Goal: Transaction & Acquisition: Purchase product/service

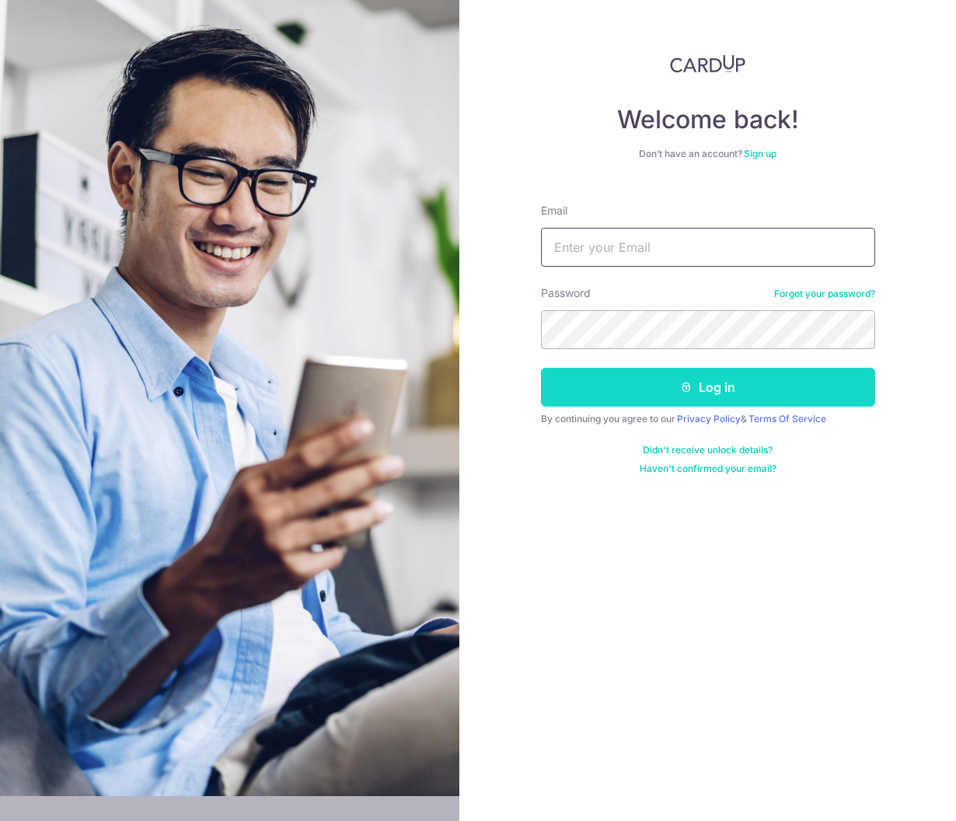
type input "[EMAIL_ADDRESS][DOMAIN_NAME]"
click at [659, 393] on button "Log in" at bounding box center [708, 387] width 334 height 39
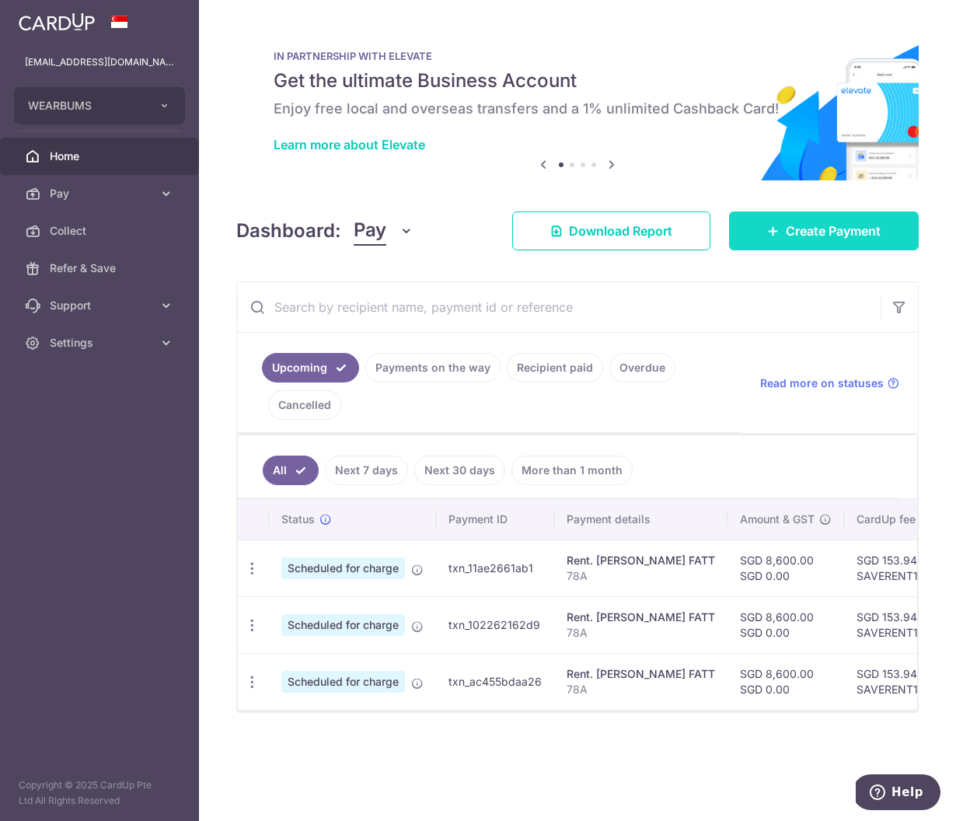
click at [856, 219] on link "Create Payment" at bounding box center [824, 230] width 190 height 39
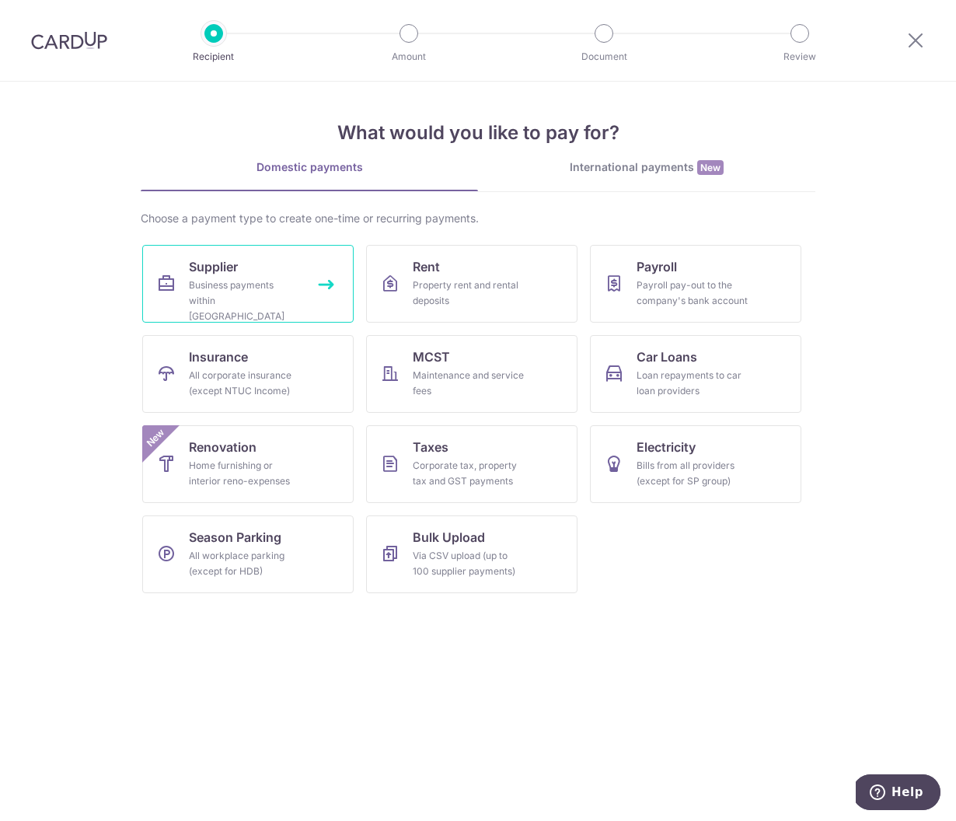
click at [294, 296] on div "Business payments within Singapore" at bounding box center [245, 301] width 112 height 47
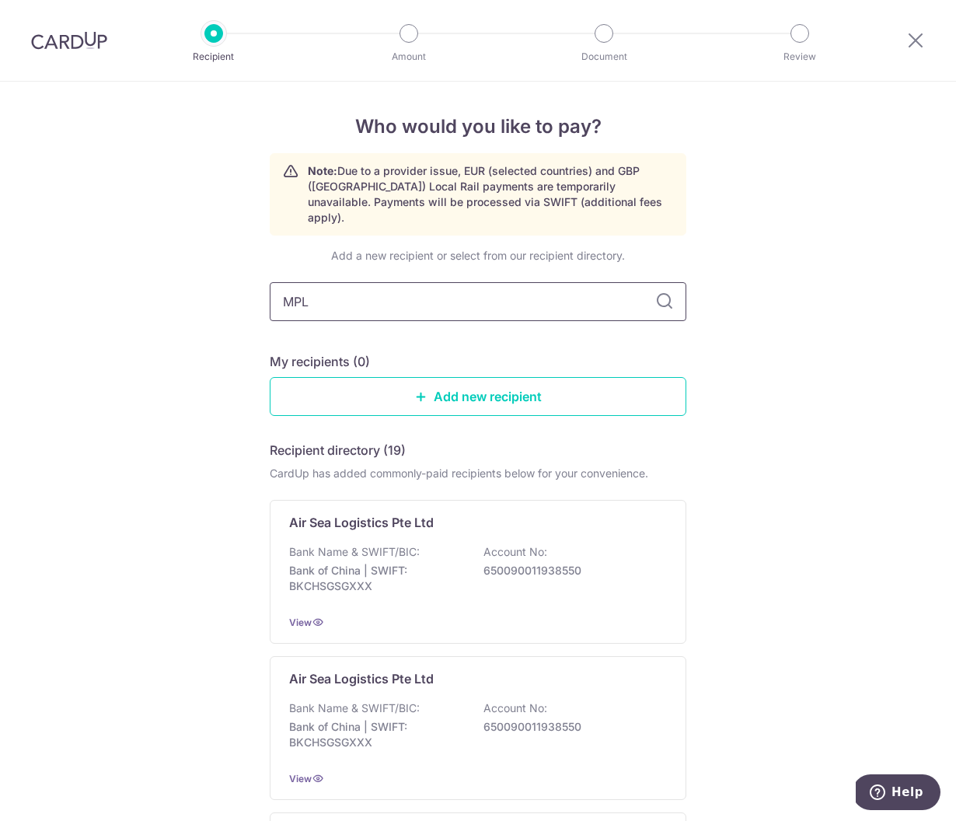
type input "MPLC"
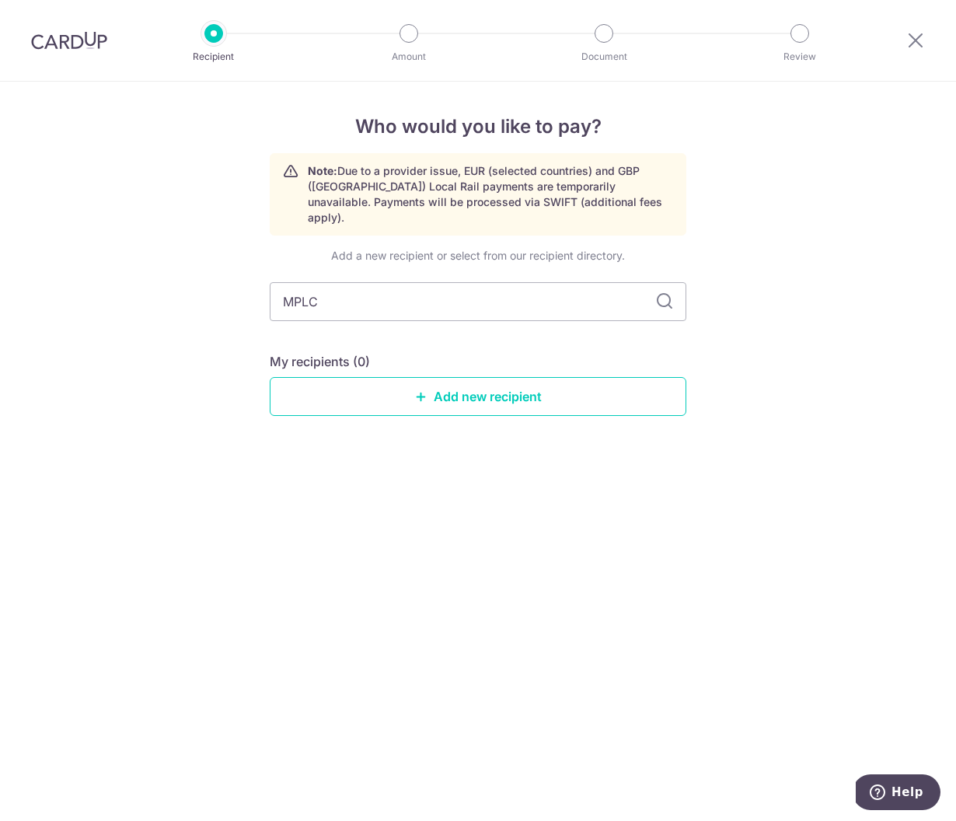
drag, startPoint x: 538, startPoint y: 296, endPoint x: 243, endPoint y: 296, distance: 294.7
click at [243, 296] on div "Who would you like to pay? Note: Due to a provider issue, EUR (selected countri…" at bounding box center [478, 451] width 956 height 739
type input "M"
click at [358, 377] on link "Add new recipient" at bounding box center [478, 396] width 417 height 39
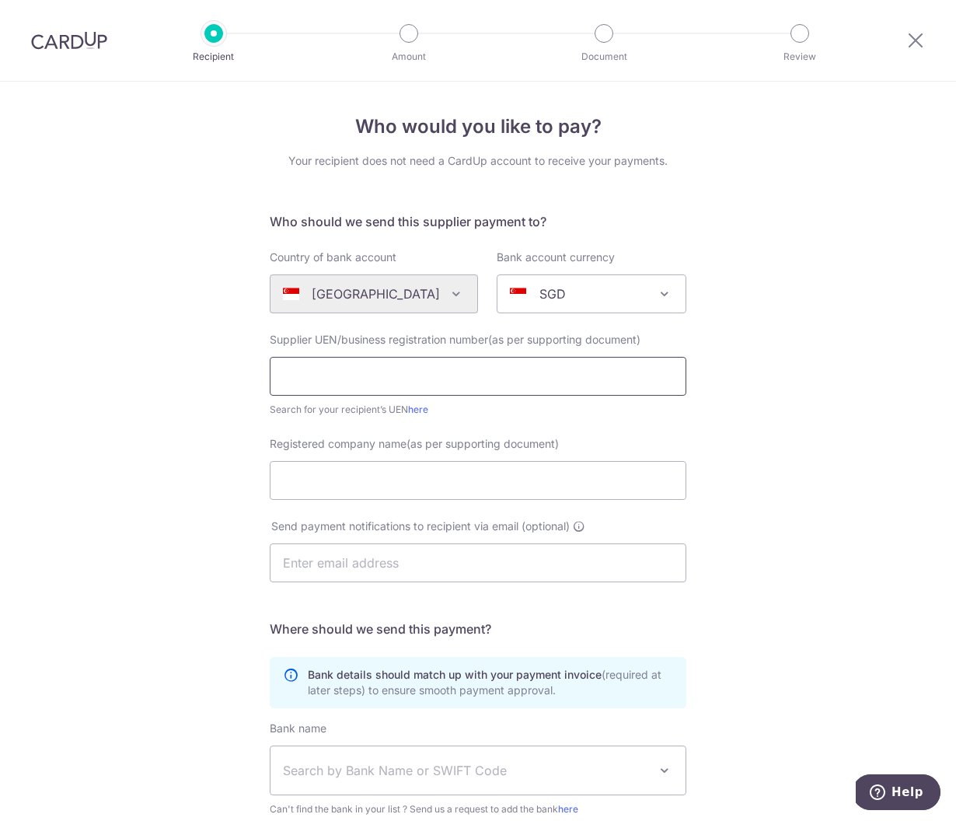
click at [413, 366] on input "text" at bounding box center [478, 376] width 417 height 39
click at [333, 382] on input "text" at bounding box center [478, 376] width 417 height 39
click at [409, 410] on link "here" at bounding box center [418, 410] width 20 height 12
click at [390, 358] on input "text" at bounding box center [478, 376] width 417 height 39
paste input "201004557CSGD"
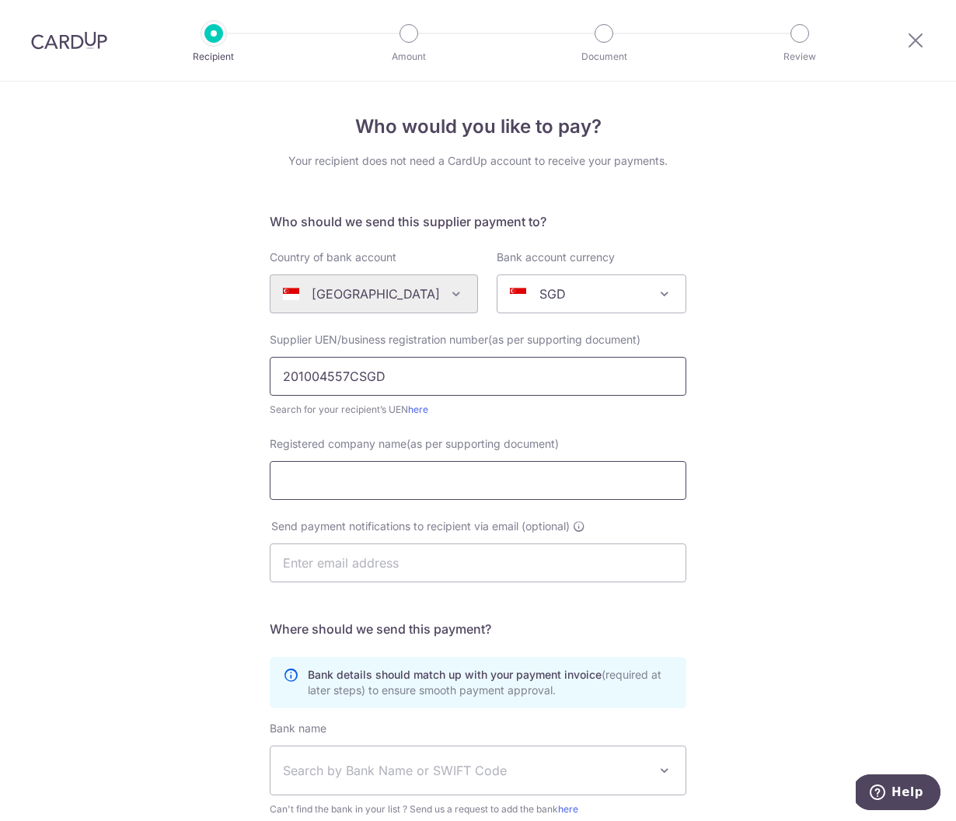
type input "201004557CSGD"
click at [407, 488] on input "Registered company name(as per supporting document)" at bounding box center [478, 480] width 417 height 39
paste input "Motion Picture Licensing Company (S) Pte. Ltd and"
drag, startPoint x: 558, startPoint y: 481, endPoint x: 645, endPoint y: 480, distance: 87.1
click at [645, 480] on input "Motion Picture Licensing Company (S) Pte. Ltd and" at bounding box center [478, 480] width 417 height 39
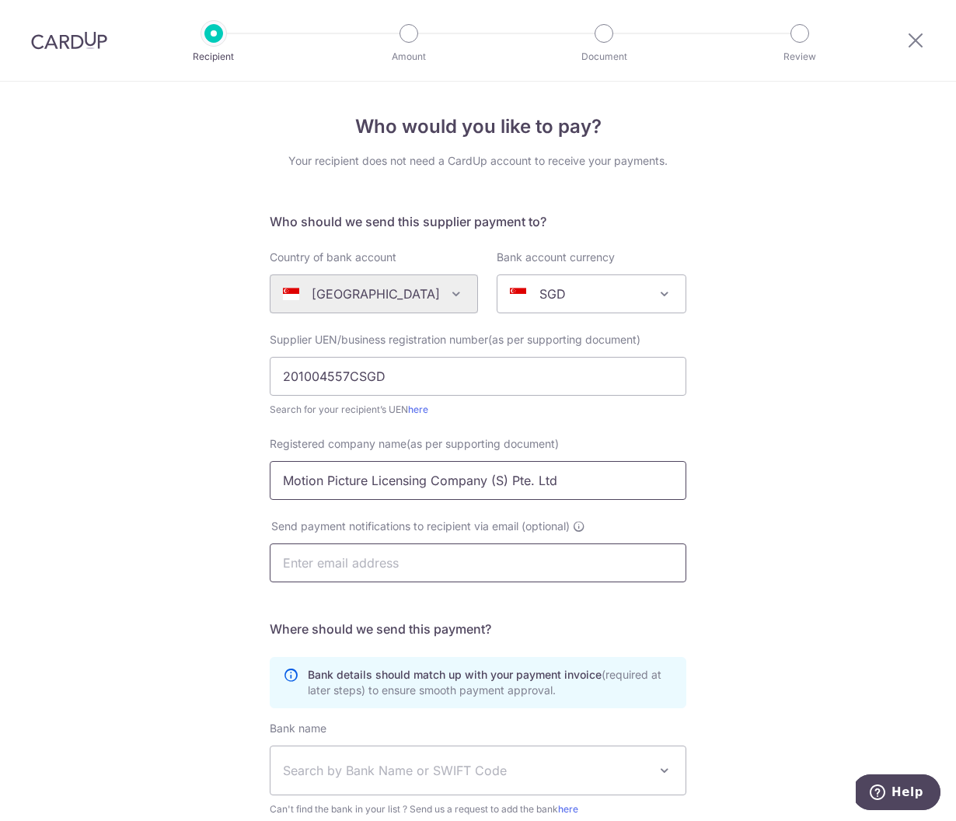
type input "Motion Picture Licensing Company (S) Pte. Ltd"
click at [449, 572] on input "text" at bounding box center [478, 562] width 417 height 39
paste input "dtan@mplc.com"
type input "dtan@mplc.com"
click at [580, 617] on form "Who should we send this supplier payment to? Country of bank account Algeria An…" at bounding box center [478, 581] width 417 height 739
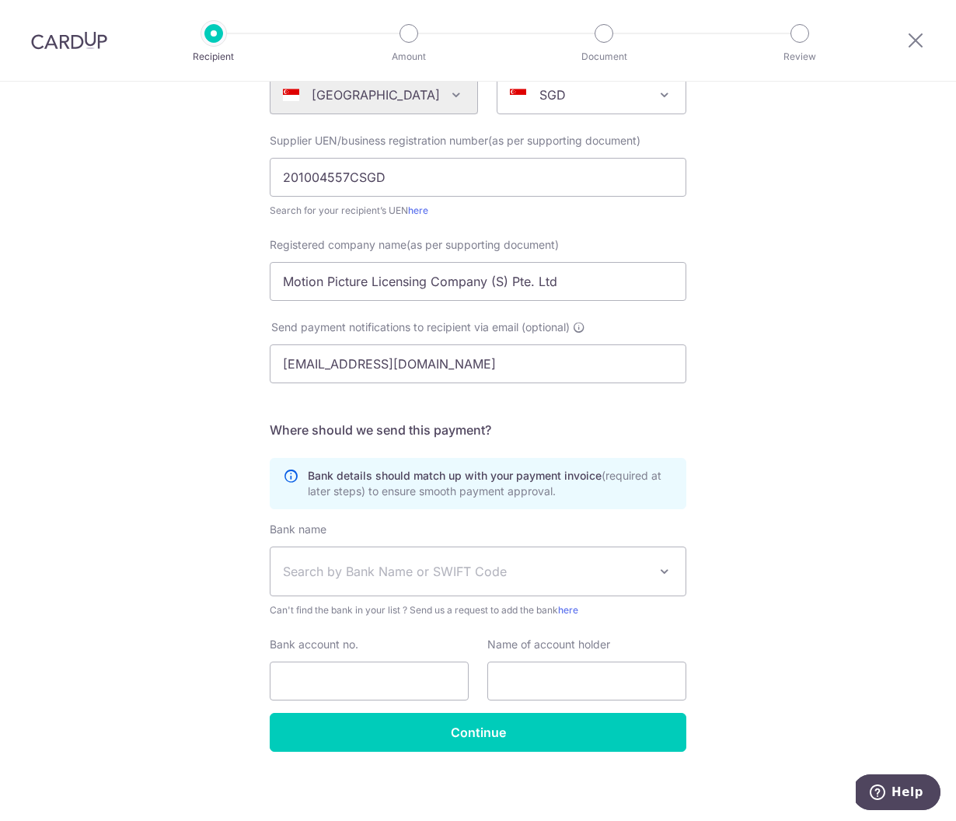
scroll to position [203, 0]
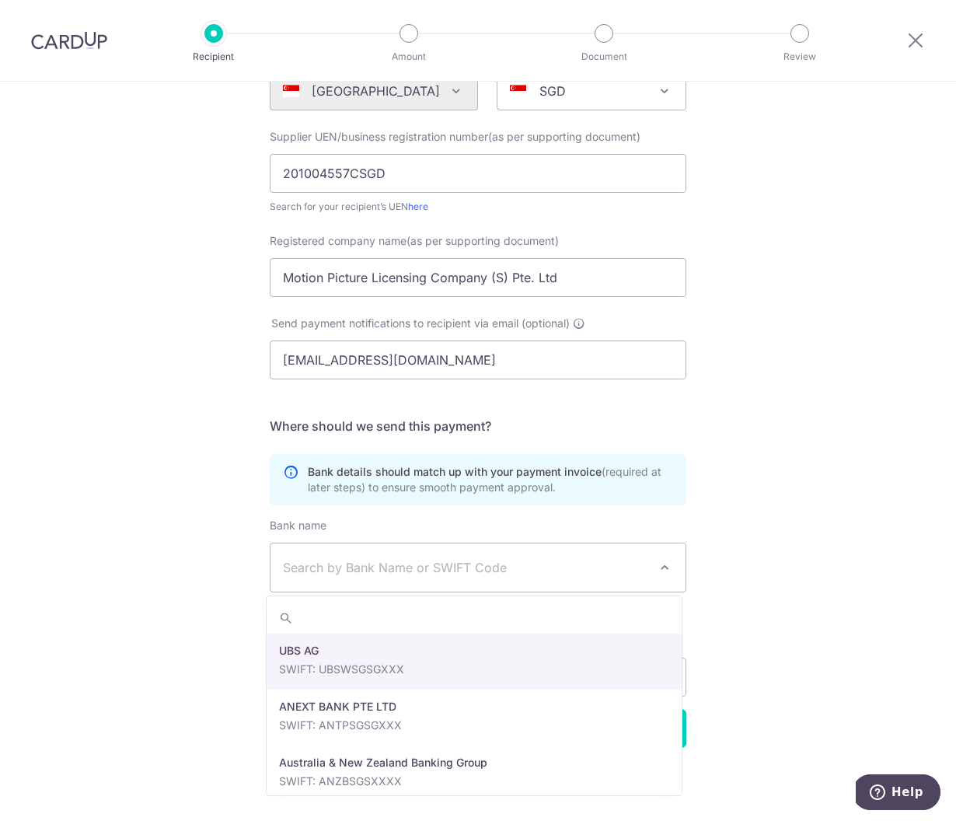
click at [439, 570] on span "Search by Bank Name or SWIFT Code" at bounding box center [465, 567] width 365 height 19
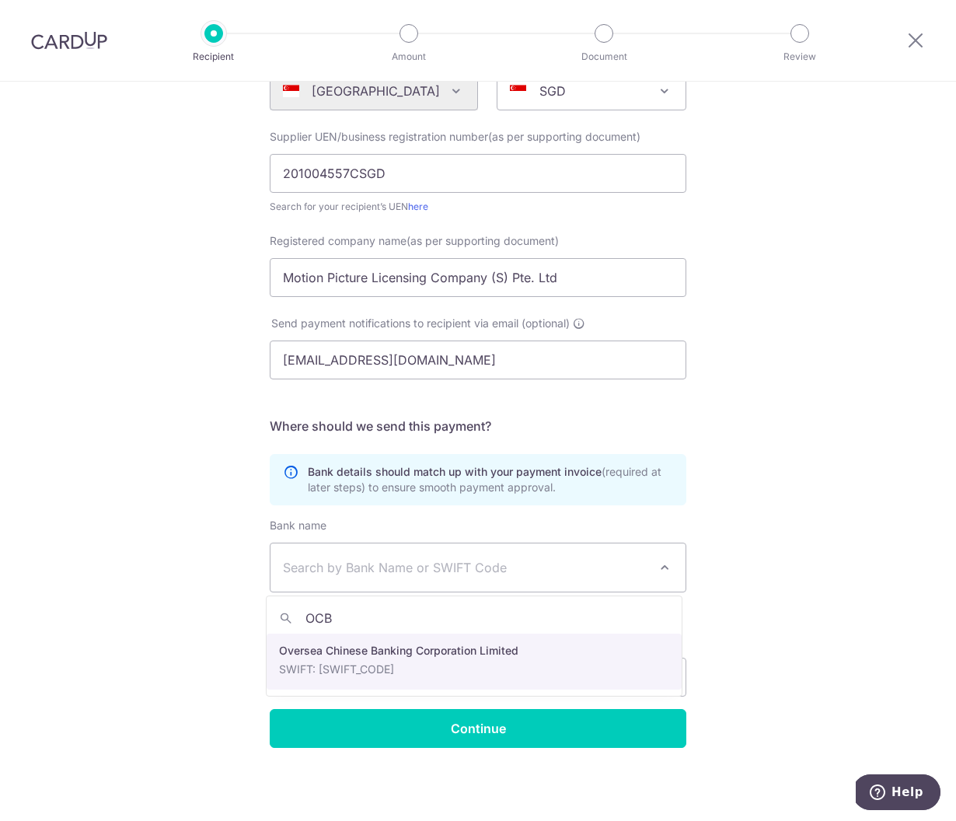
type input "OCB"
select select "12"
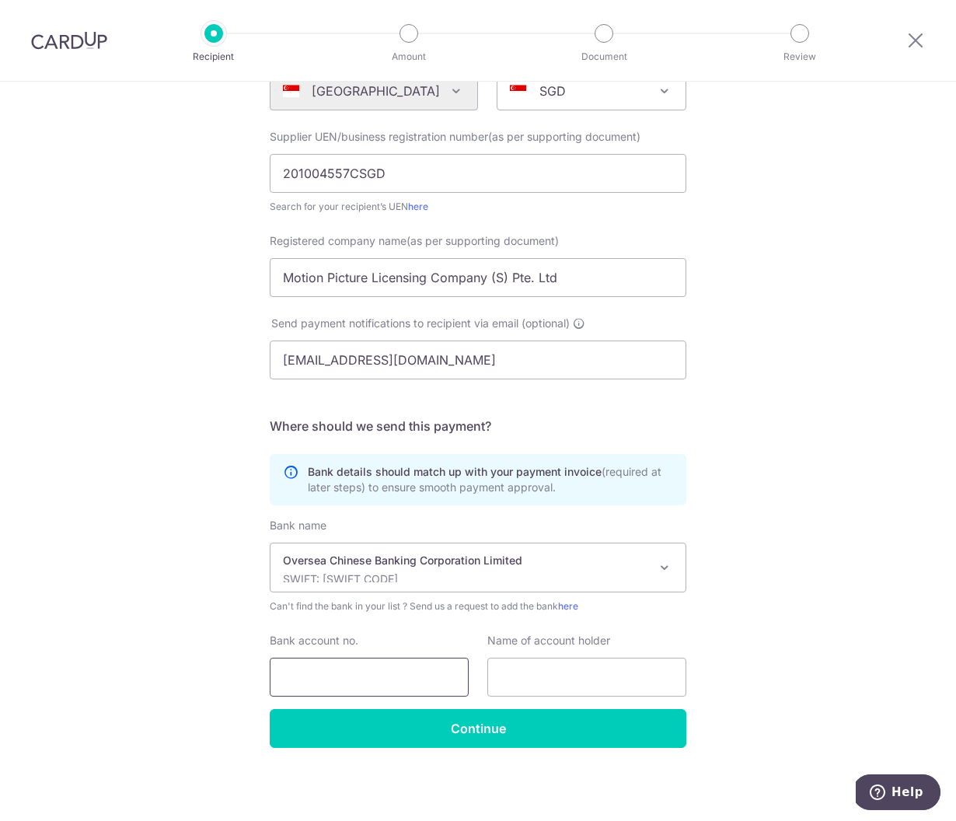
click at [402, 681] on input "Bank account no." at bounding box center [369, 677] width 199 height 39
paste input "629-158387-001"
type input "629-158387-001"
click at [592, 681] on input "text" at bounding box center [587, 677] width 199 height 39
paste input "Motion Picture Licensing Company (S) Pte. Ltd."
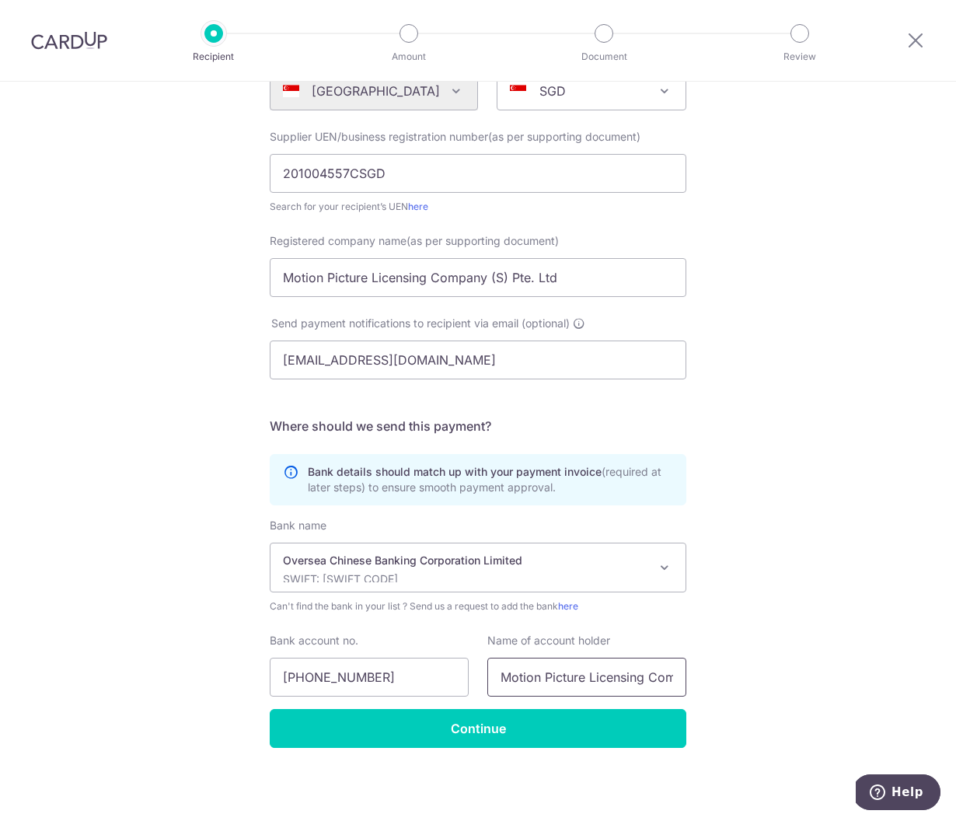
scroll to position [0, 104]
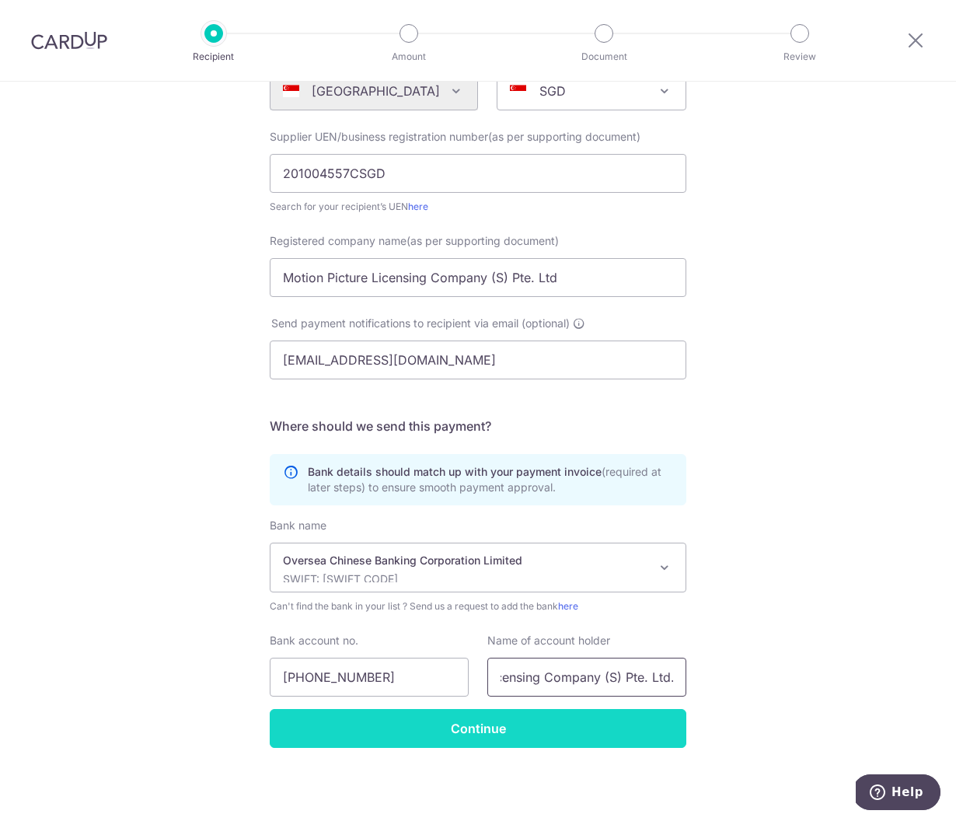
type input "Motion Picture Licensing Company (S) Pte. Ltd."
click at [474, 725] on input "Continue" at bounding box center [478, 728] width 417 height 39
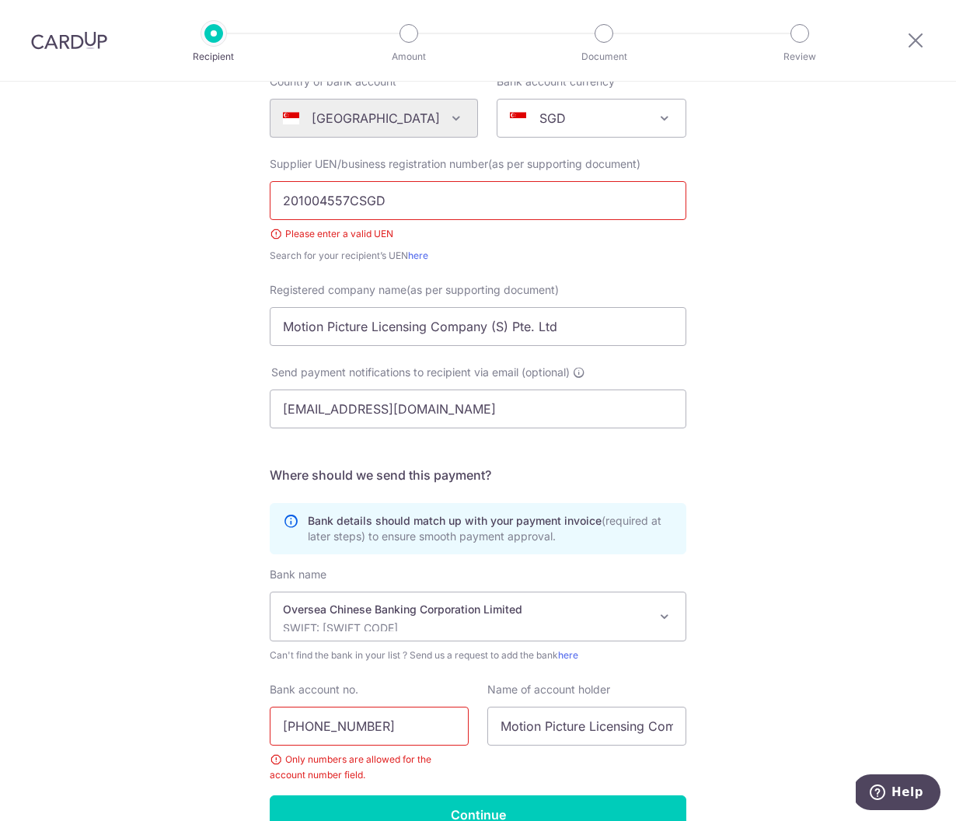
scroll to position [103, 0]
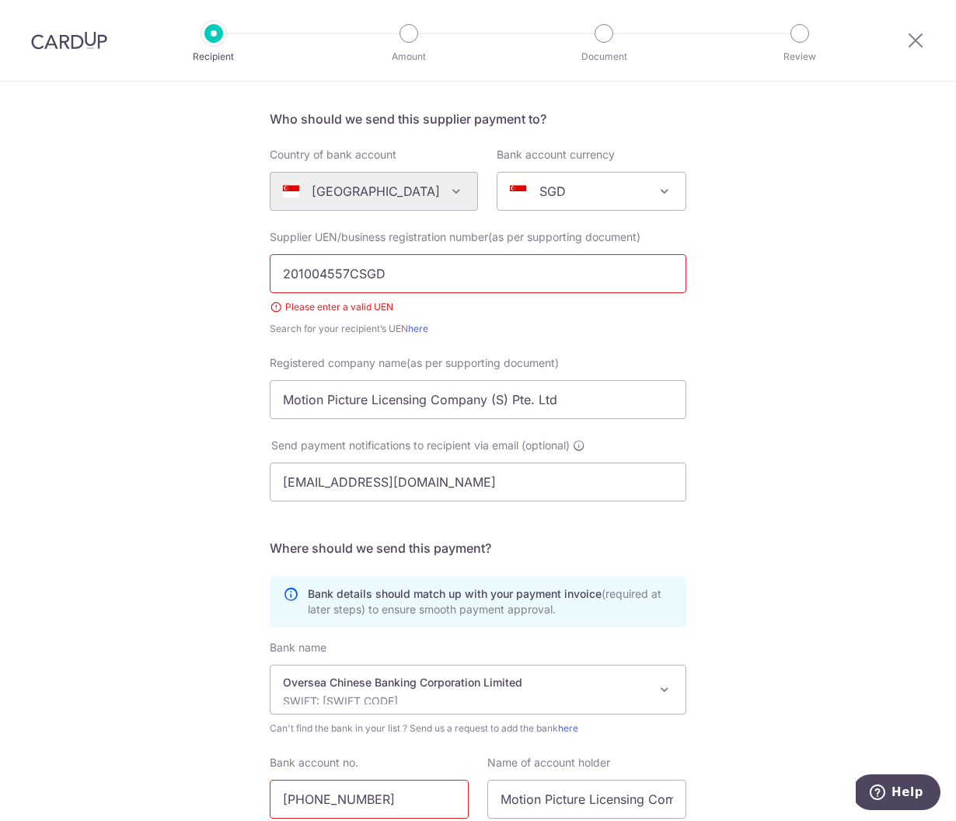
click at [421, 279] on input "201004557CSGD" at bounding box center [478, 273] width 417 height 39
click at [355, 286] on input "201004557CSGD" at bounding box center [478, 273] width 417 height 39
paste input "text"
type input "201004557C"
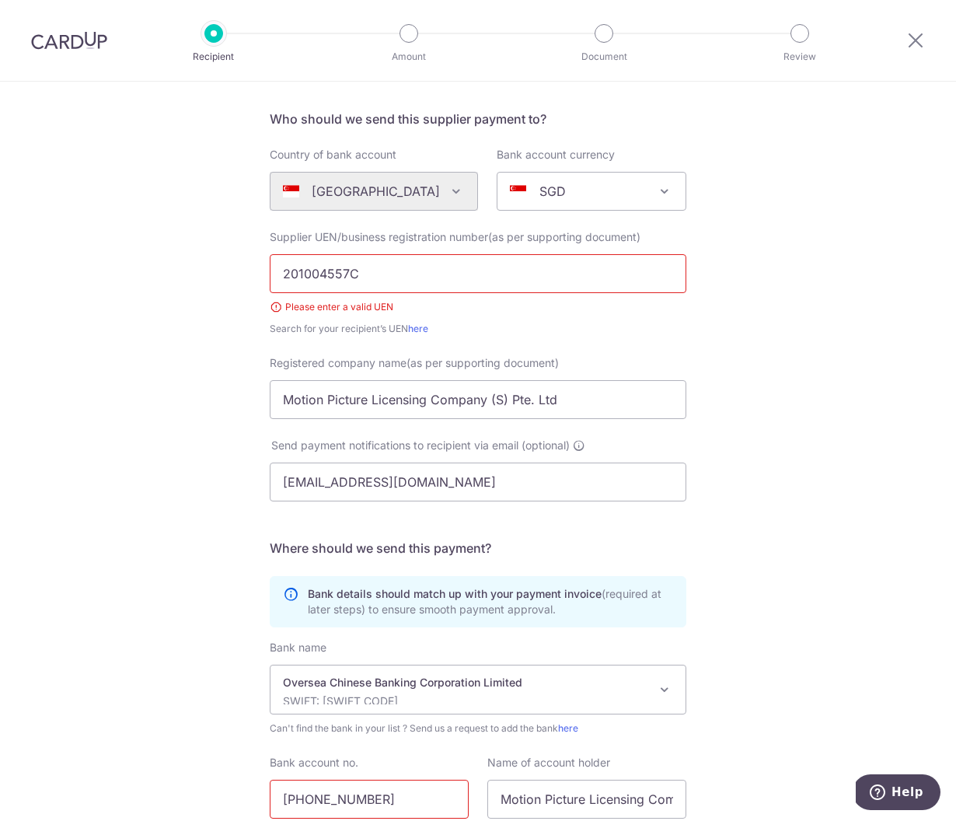
click at [559, 320] on div "Supplier UEN/business registration number(as per supporting document) 201004557…" at bounding box center [478, 282] width 417 height 107
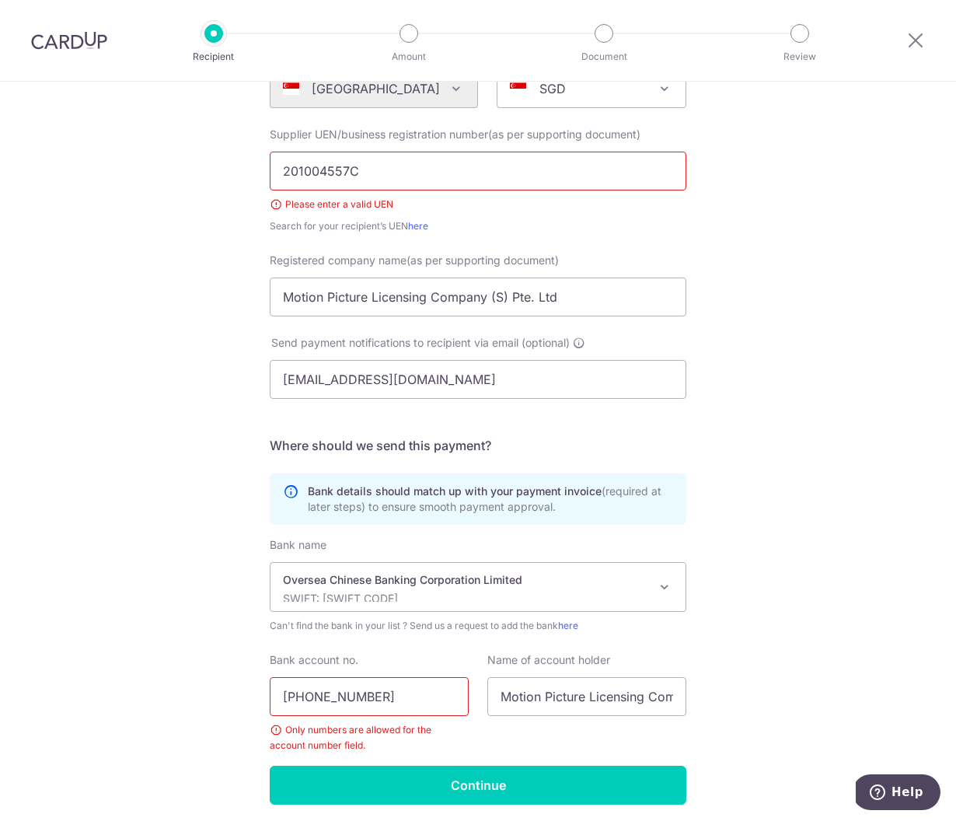
scroll to position [262, 0]
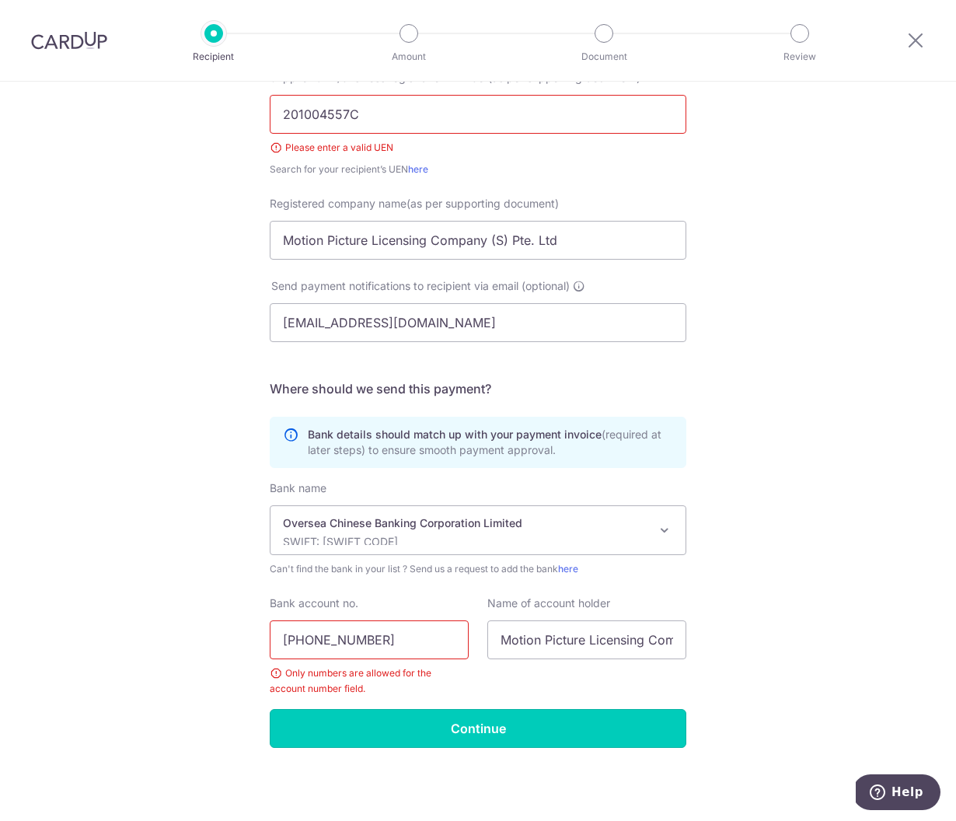
click at [504, 743] on input "Continue" at bounding box center [478, 728] width 417 height 39
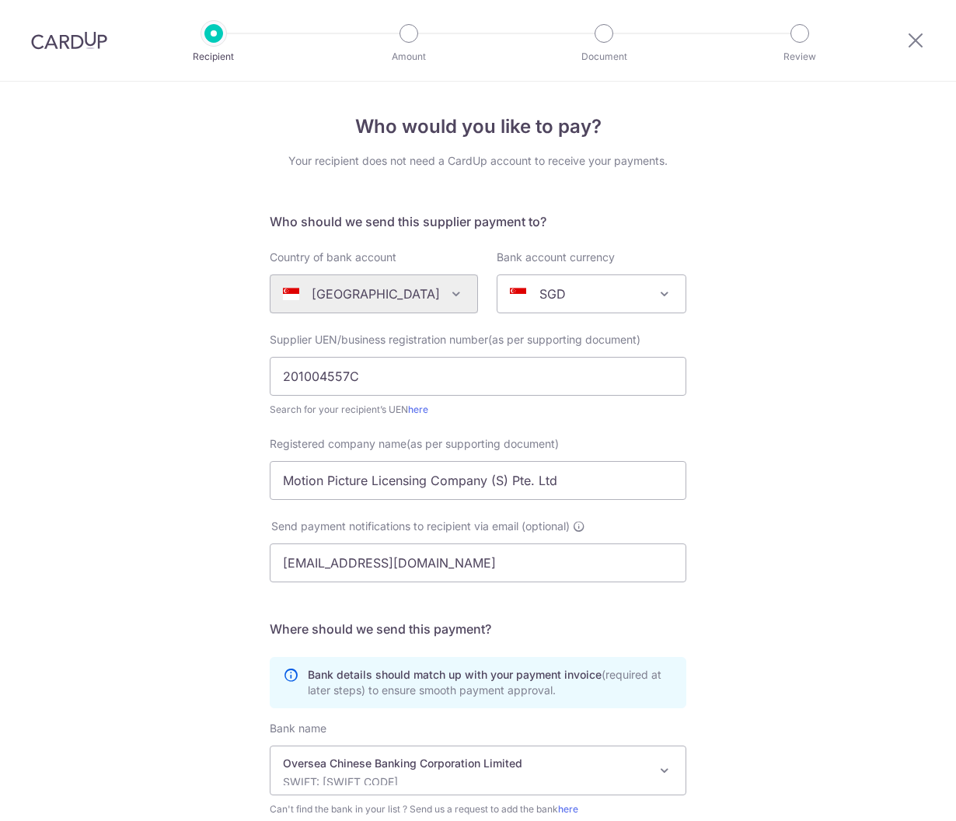
scroll to position [240, 0]
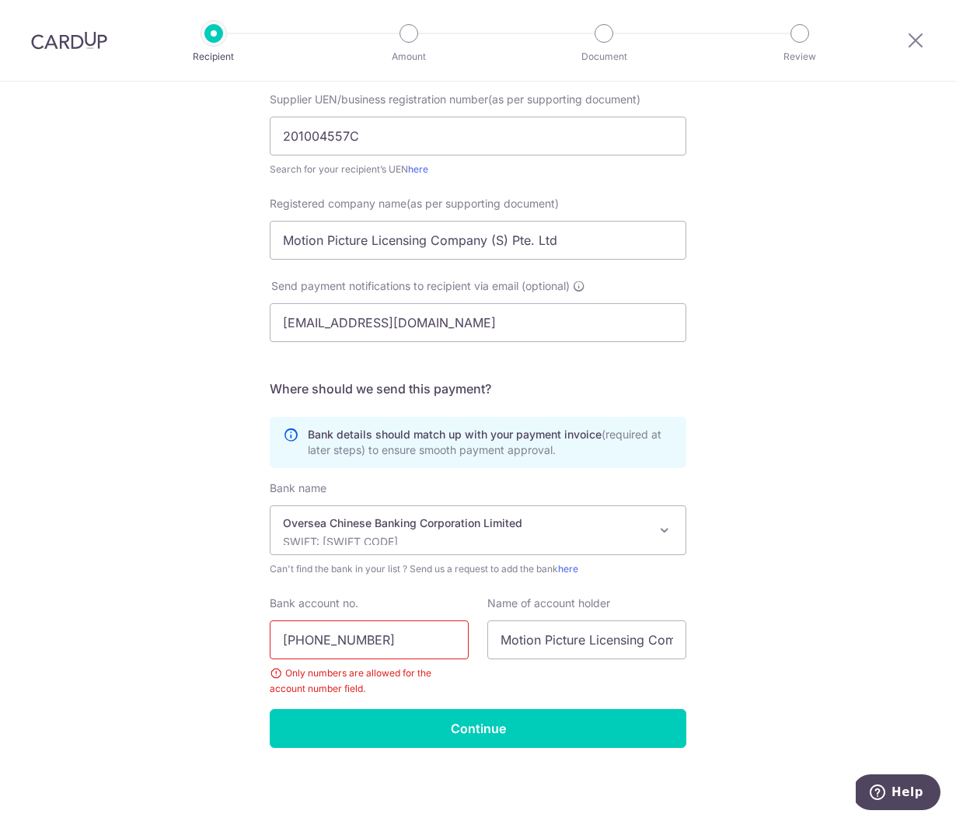
click at [405, 651] on input "629-158387-001" at bounding box center [369, 639] width 199 height 39
click at [355, 641] on input "629-158387-001" at bounding box center [369, 639] width 199 height 39
click at [304, 634] on input "629-158387001" at bounding box center [369, 639] width 199 height 39
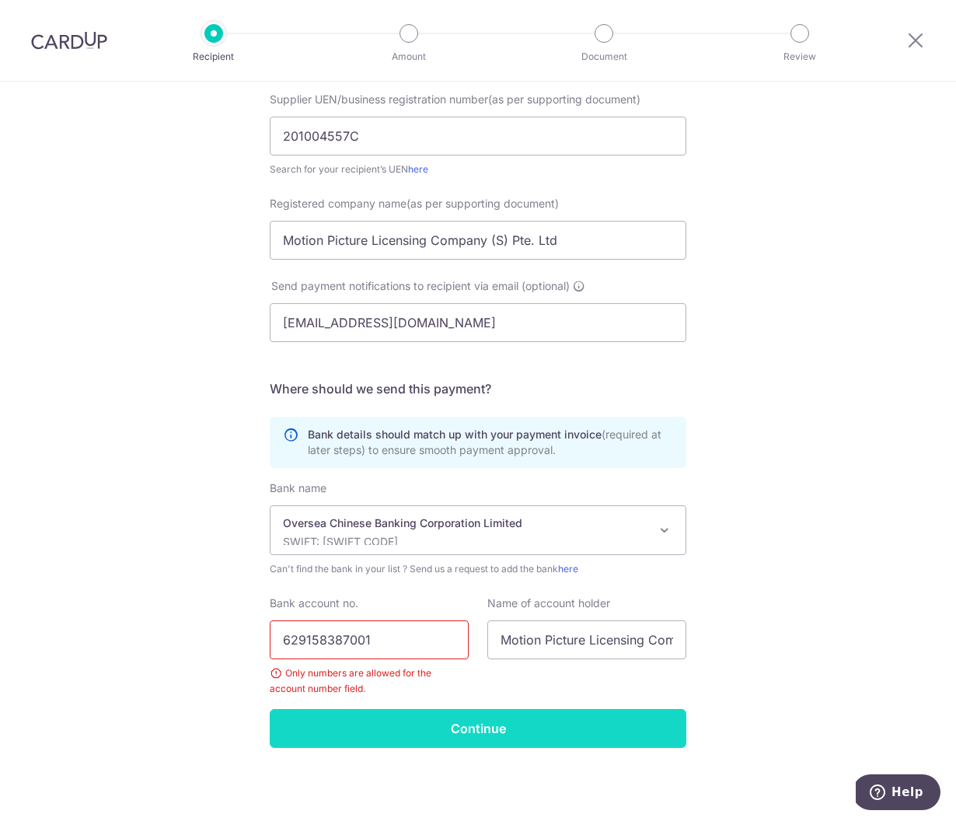
type input "629158387001"
click at [470, 737] on input "Continue" at bounding box center [478, 728] width 417 height 39
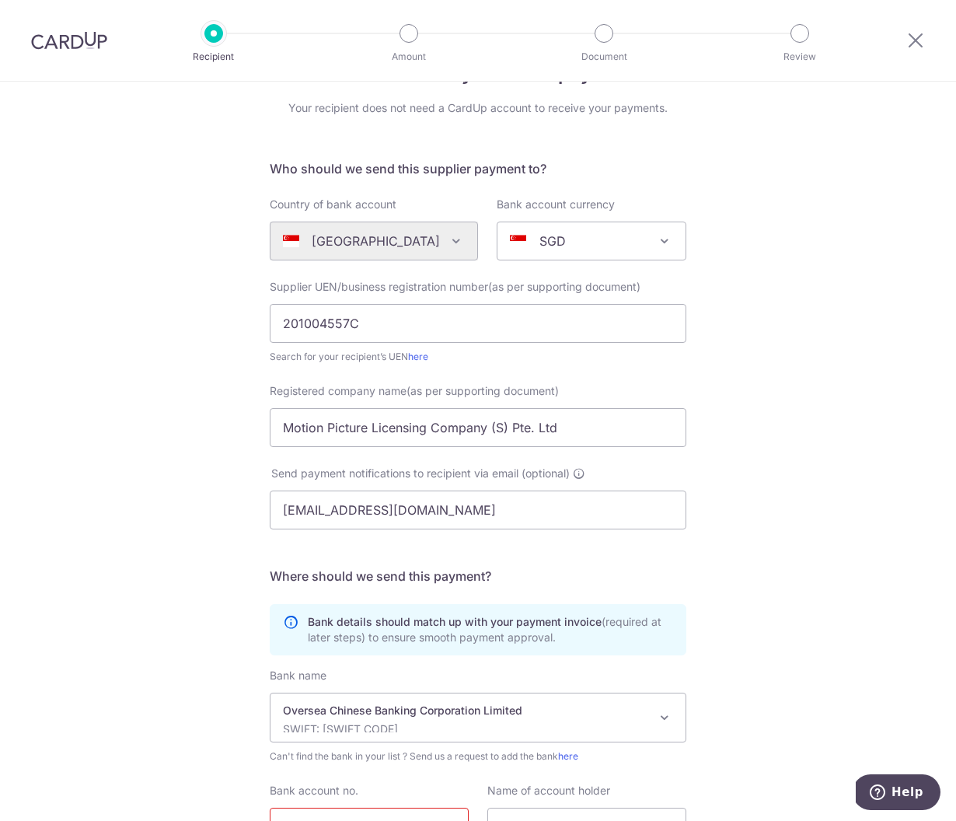
scroll to position [0, 0]
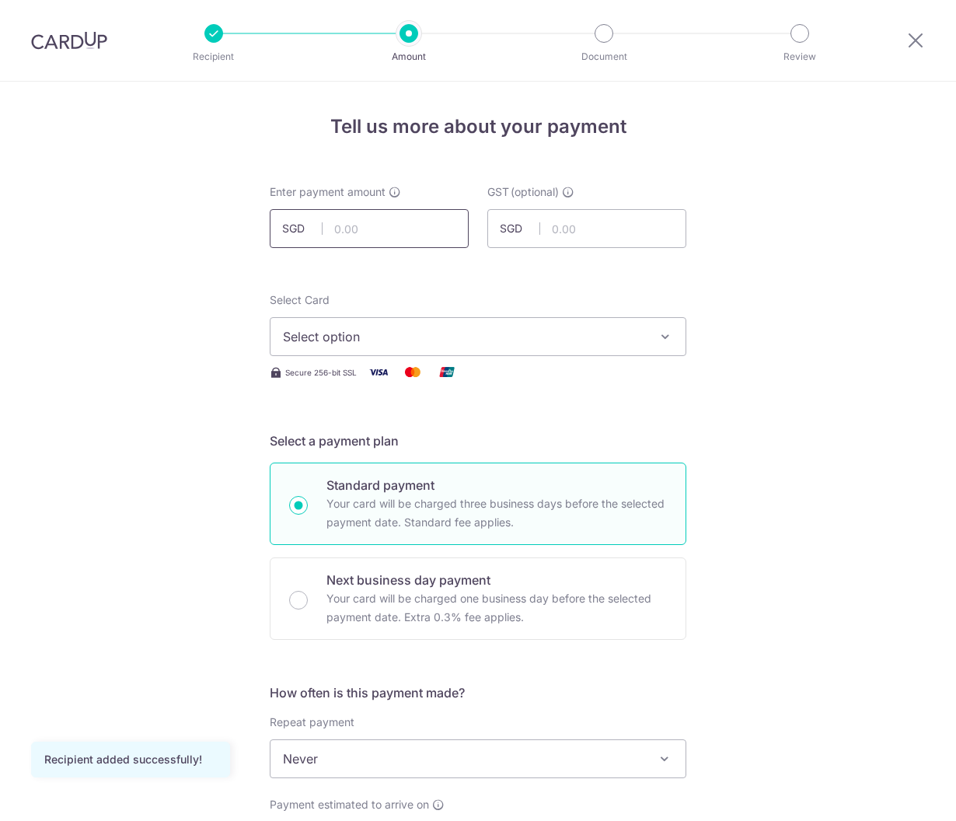
click at [392, 229] on input "text" at bounding box center [369, 228] width 199 height 39
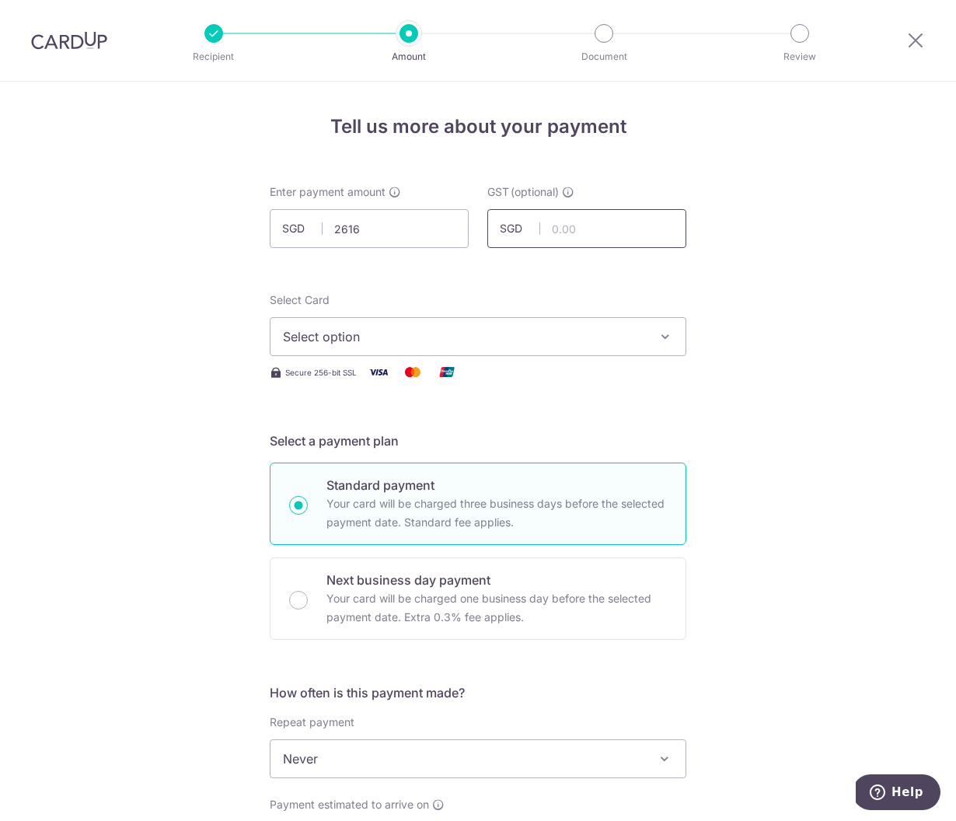
type input "2,616.00"
click at [537, 230] on input "text" at bounding box center [587, 228] width 199 height 39
click at [484, 329] on span "Select option" at bounding box center [464, 336] width 362 height 19
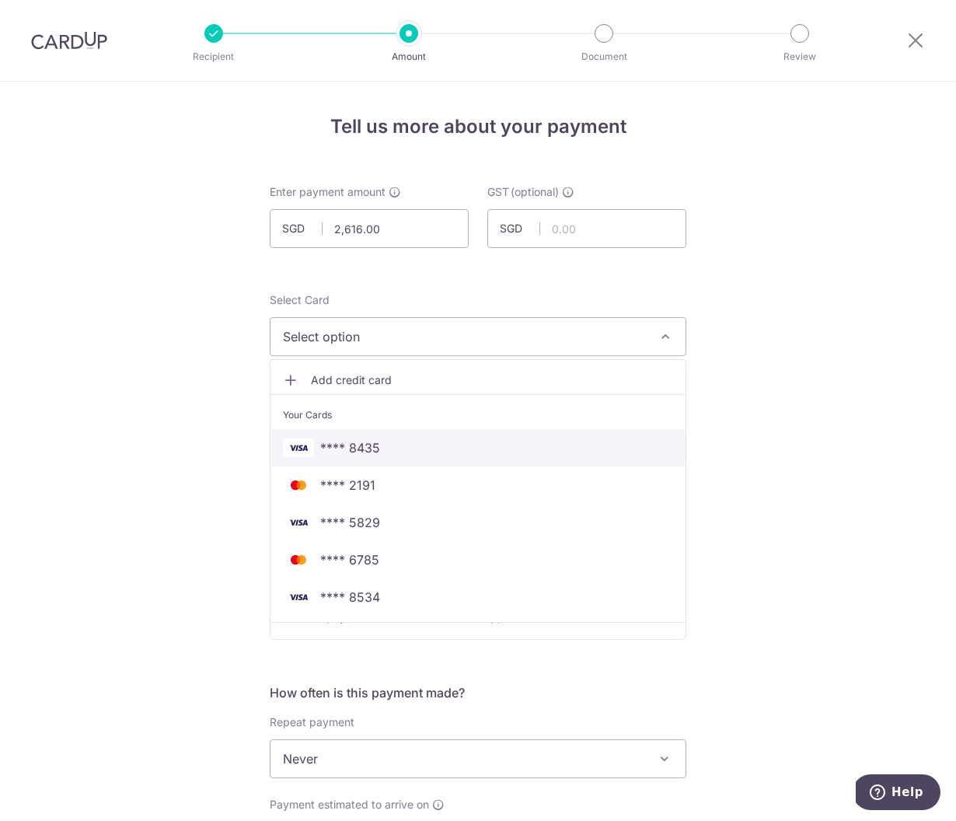
click at [387, 457] on link "**** 8435" at bounding box center [478, 447] width 415 height 37
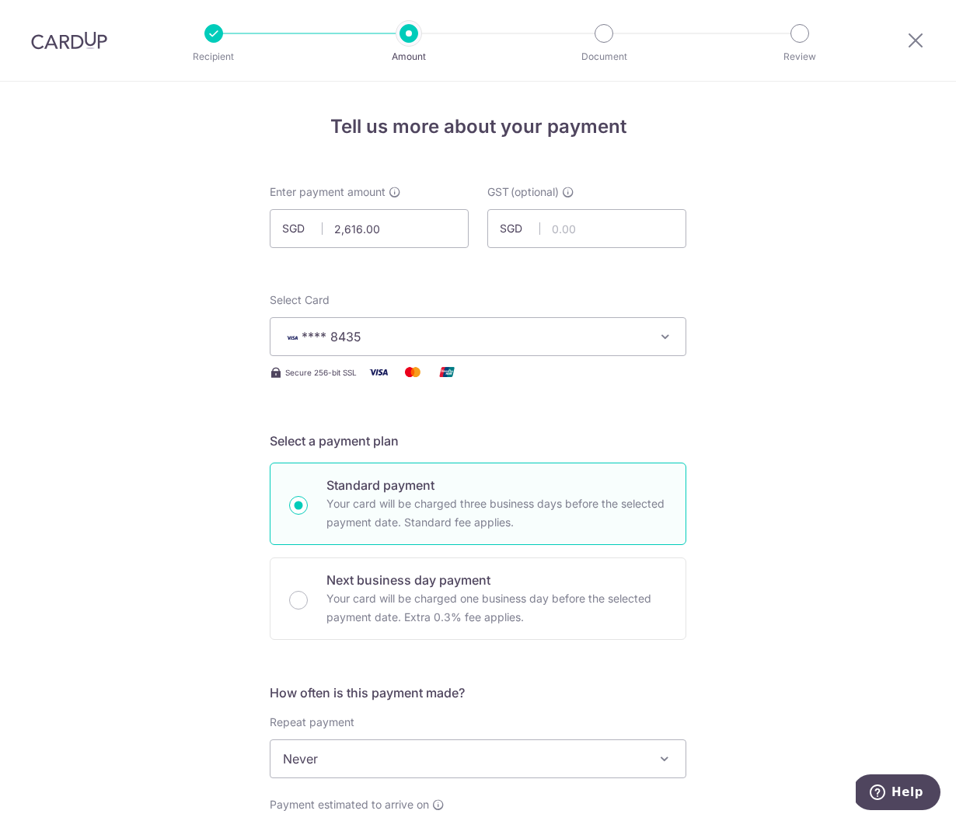
click at [359, 335] on span "**** 8435" at bounding box center [464, 336] width 362 height 19
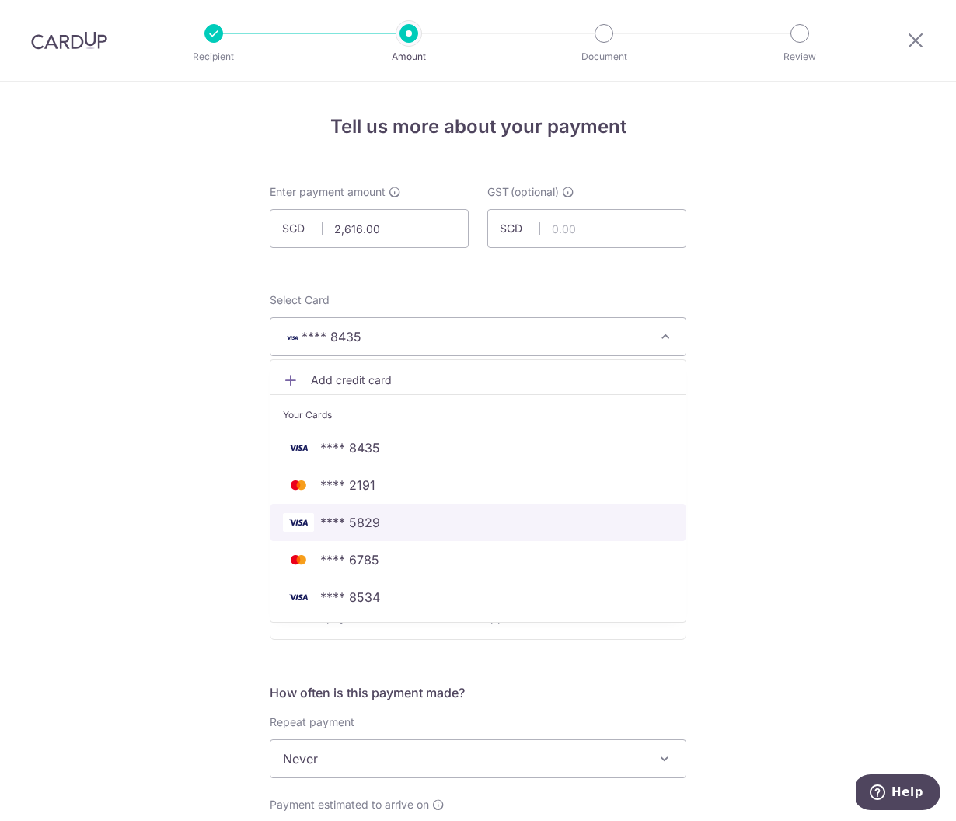
click at [380, 515] on span "**** 5829" at bounding box center [478, 522] width 390 height 19
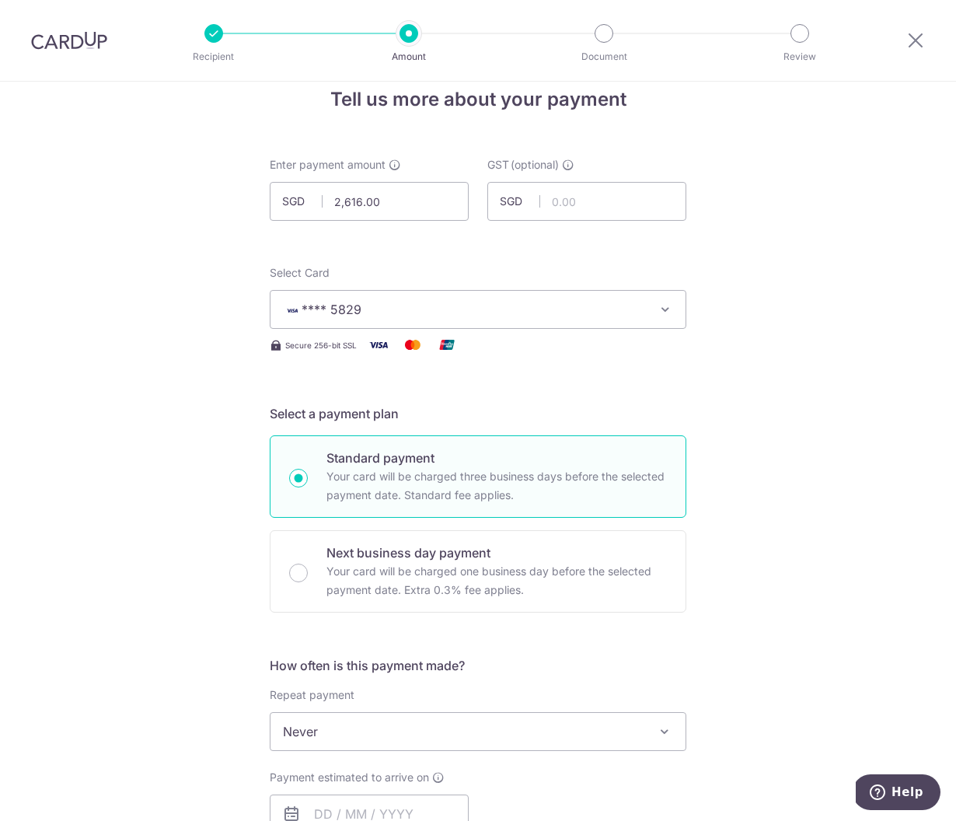
click at [729, 616] on div "Tell us more about your payment Enter payment amount SGD 2,616.00 2616.00 GST (…" at bounding box center [478, 809] width 956 height 1511
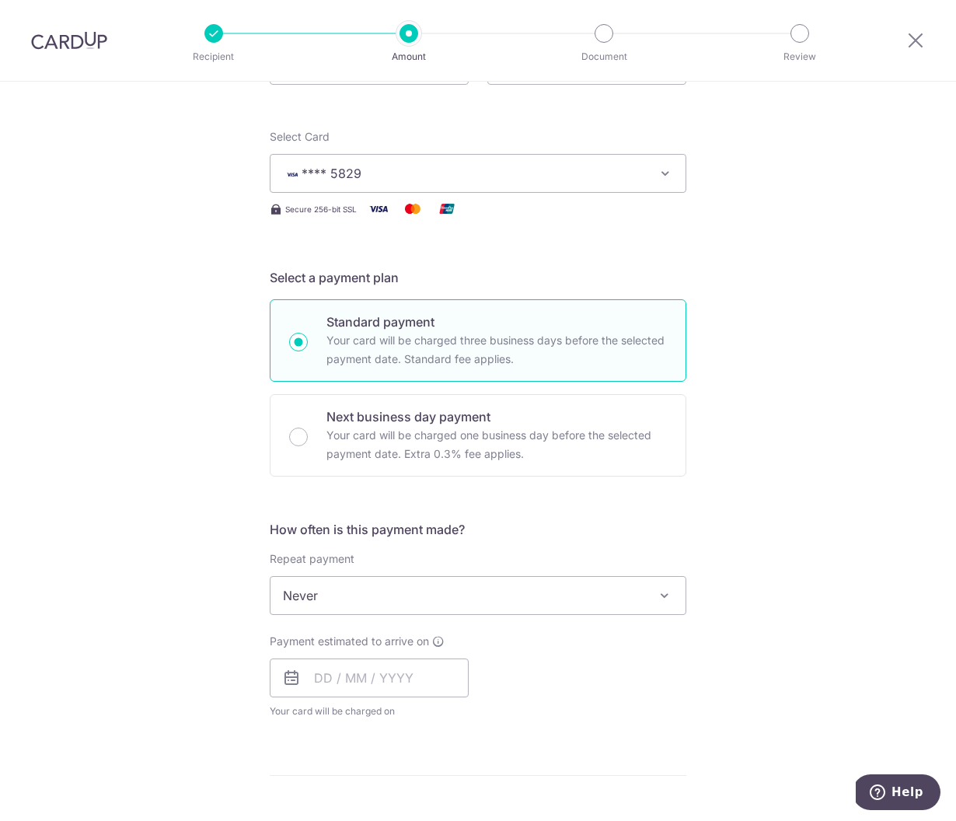
scroll to position [163, 0]
click at [404, 681] on input "text" at bounding box center [369, 678] width 199 height 39
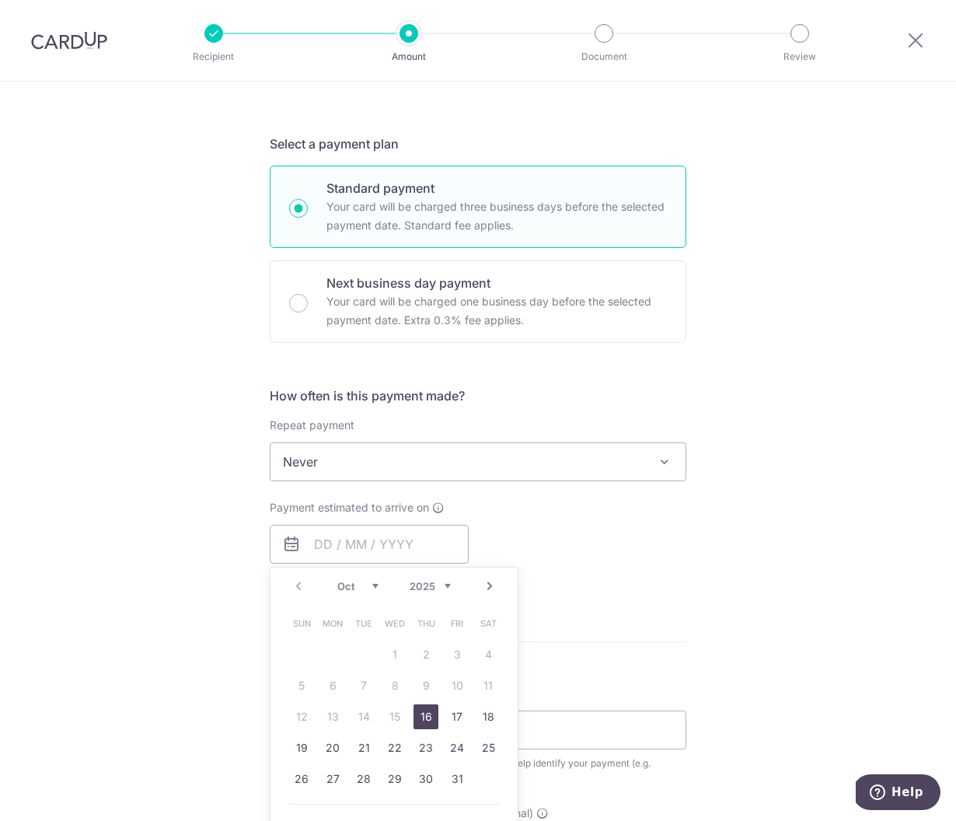
click at [425, 726] on link "16" at bounding box center [426, 716] width 25 height 25
type input "16/10/2025"
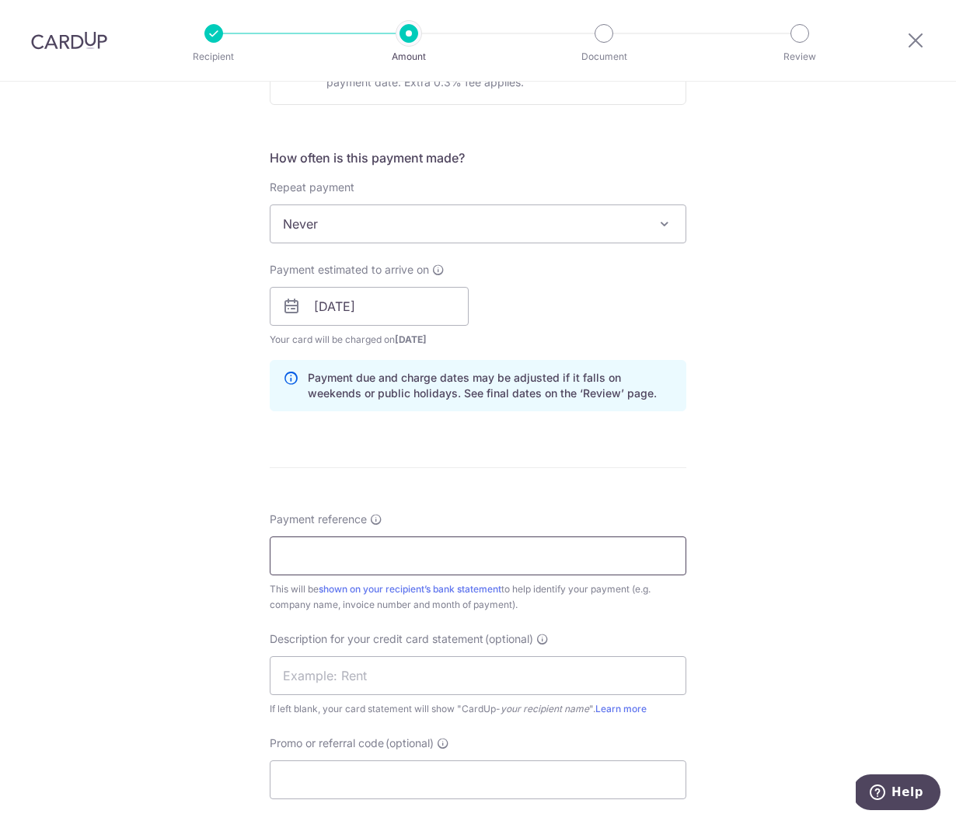
scroll to position [603, 0]
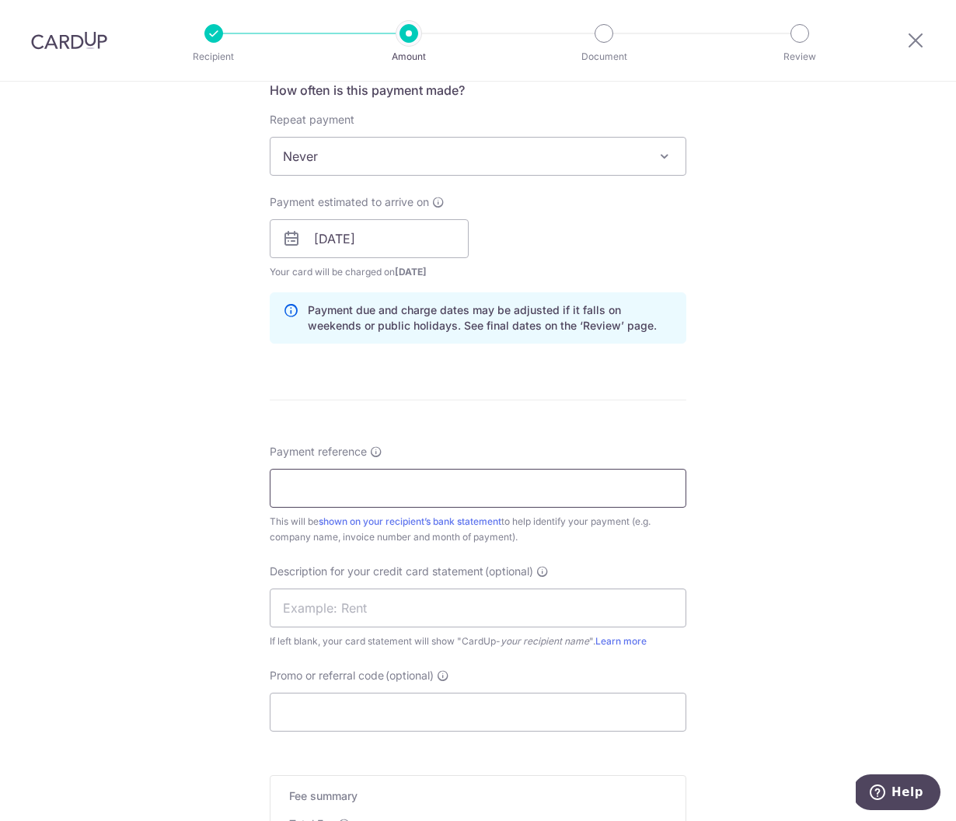
click at [358, 486] on input "Payment reference" at bounding box center [478, 488] width 417 height 39
type input "BUMOUTSPACE"
click at [355, 592] on input "text" at bounding box center [478, 608] width 417 height 39
type input "MPLC"
click at [400, 708] on input "Promo or referral code (optional)" at bounding box center [478, 712] width 417 height 39
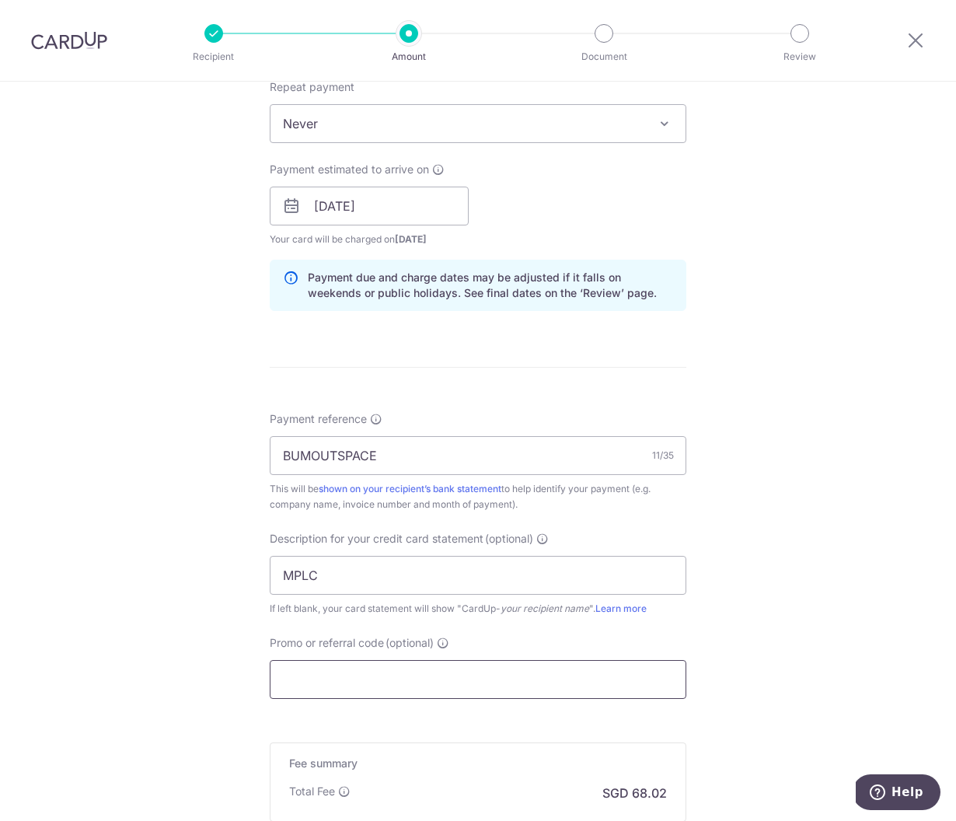
scroll to position [835, 0]
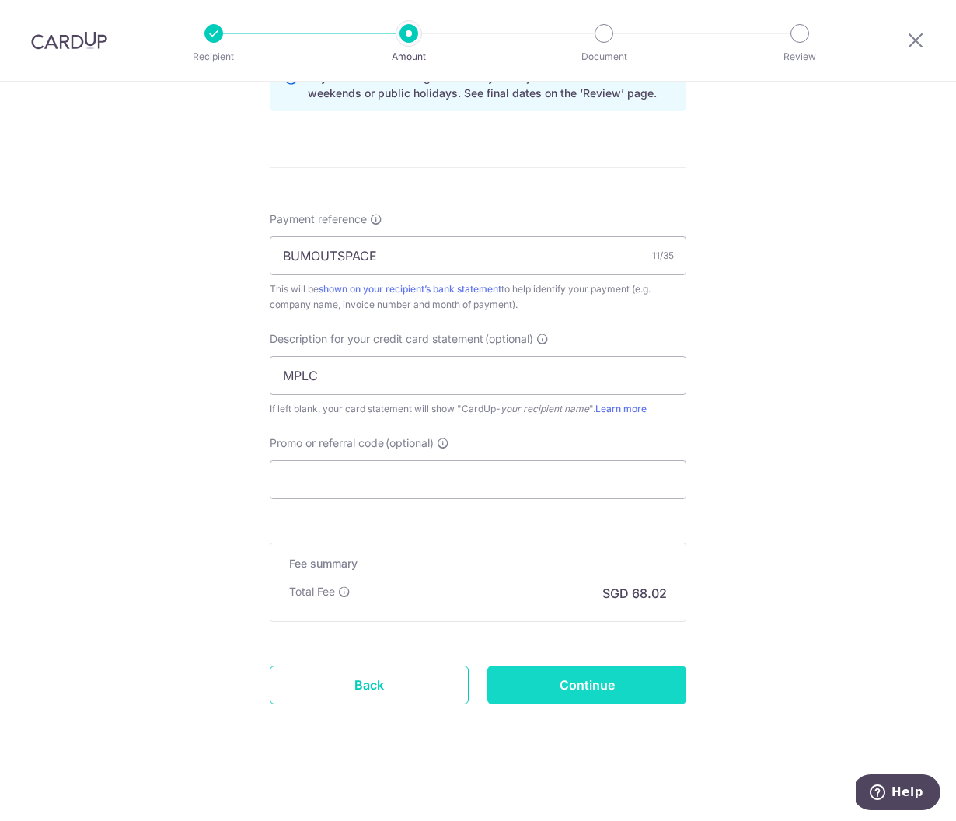
click at [571, 698] on input "Continue" at bounding box center [587, 685] width 199 height 39
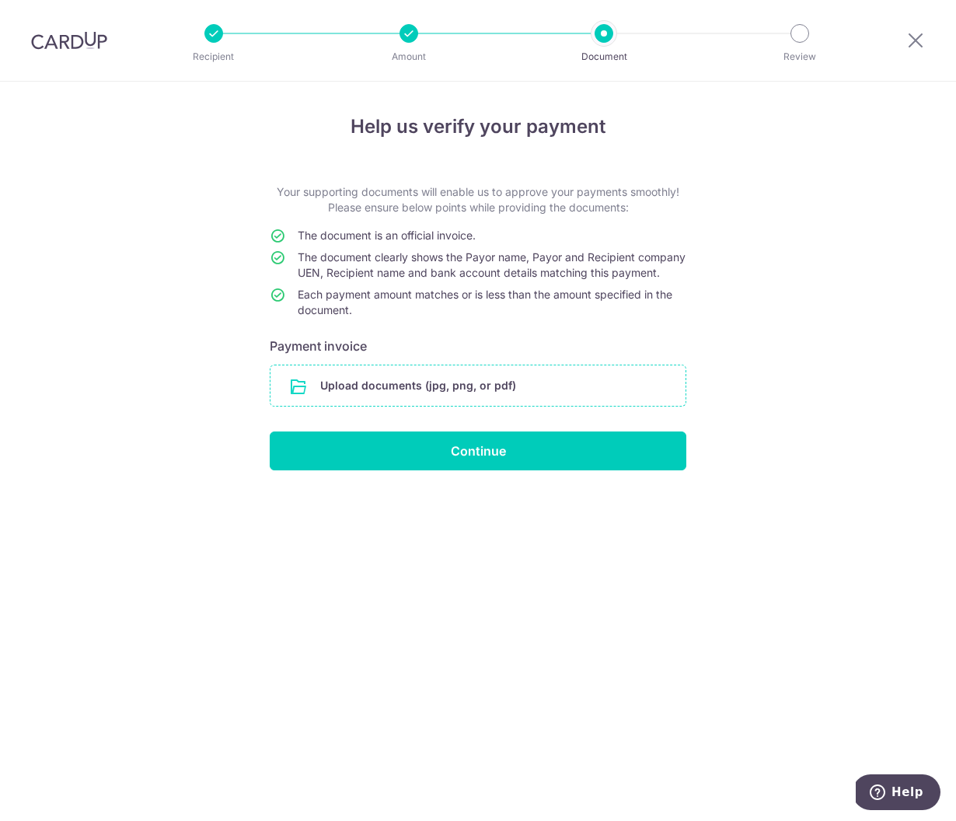
click at [400, 402] on input "file" at bounding box center [478, 385] width 415 height 40
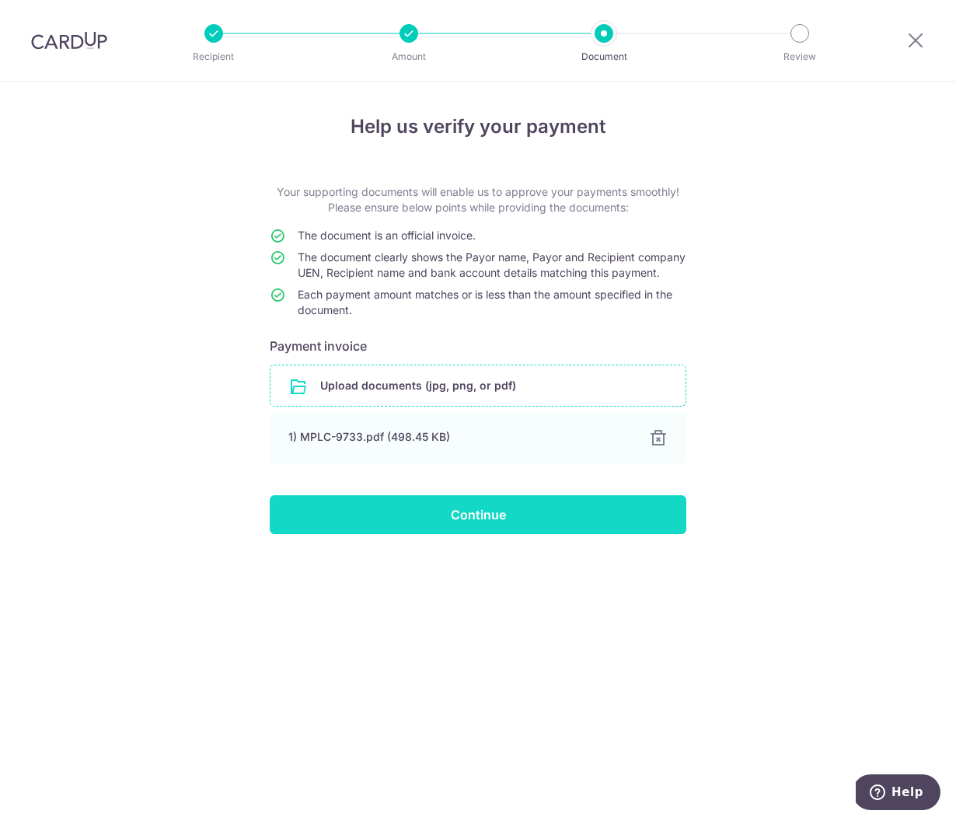
click at [446, 526] on input "Continue" at bounding box center [478, 514] width 417 height 39
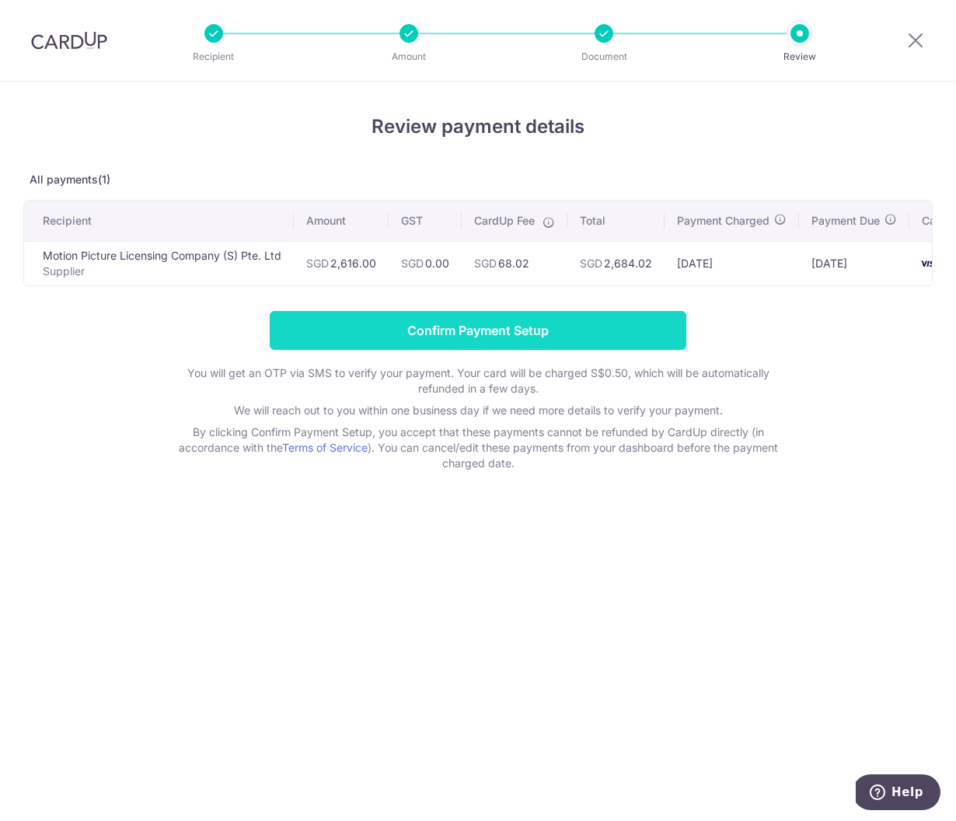
click at [449, 349] on input "Confirm Payment Setup" at bounding box center [478, 330] width 417 height 39
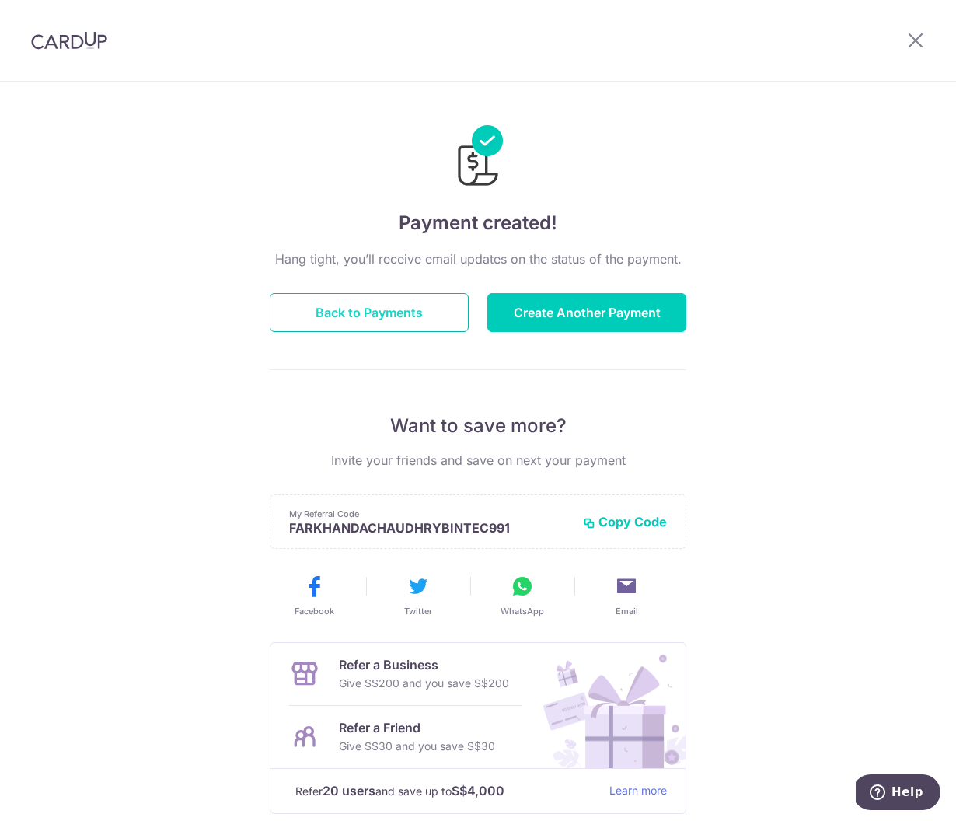
click at [430, 326] on button "Back to Payments" at bounding box center [369, 312] width 199 height 39
